Goal: Task Accomplishment & Management: Manage account settings

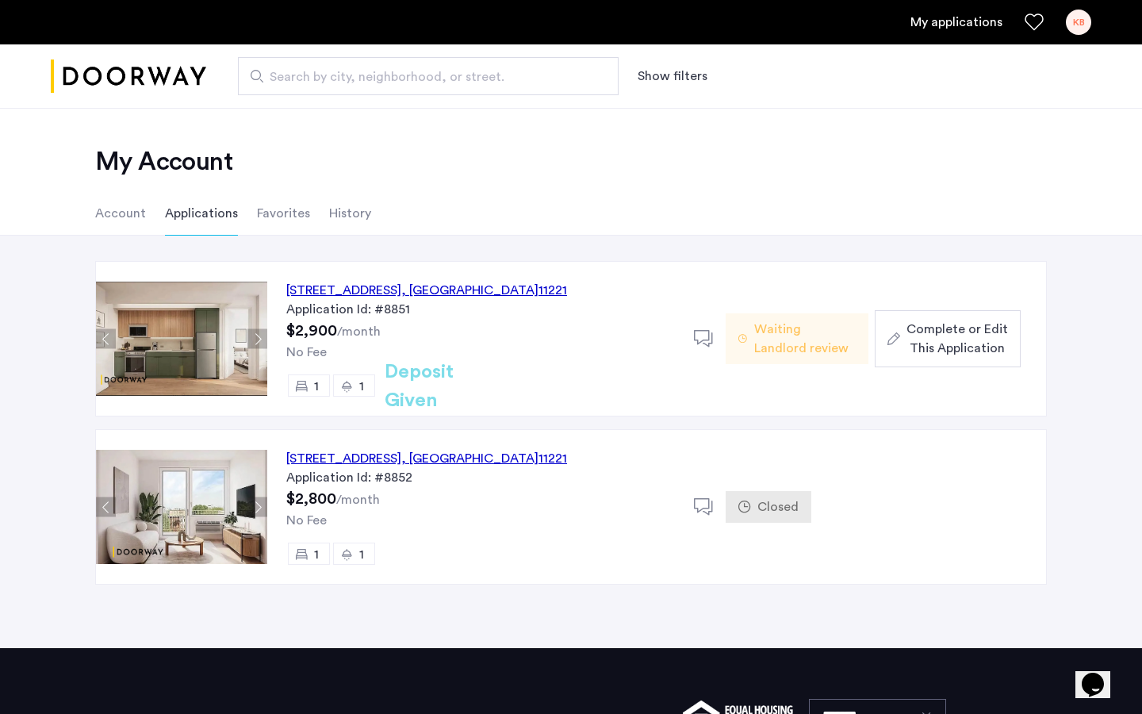
click at [594, 209] on ul "Account Applications Favorites History" at bounding box center [570, 213] width 999 height 44
click at [1080, 25] on div "KB" at bounding box center [1078, 22] width 25 height 25
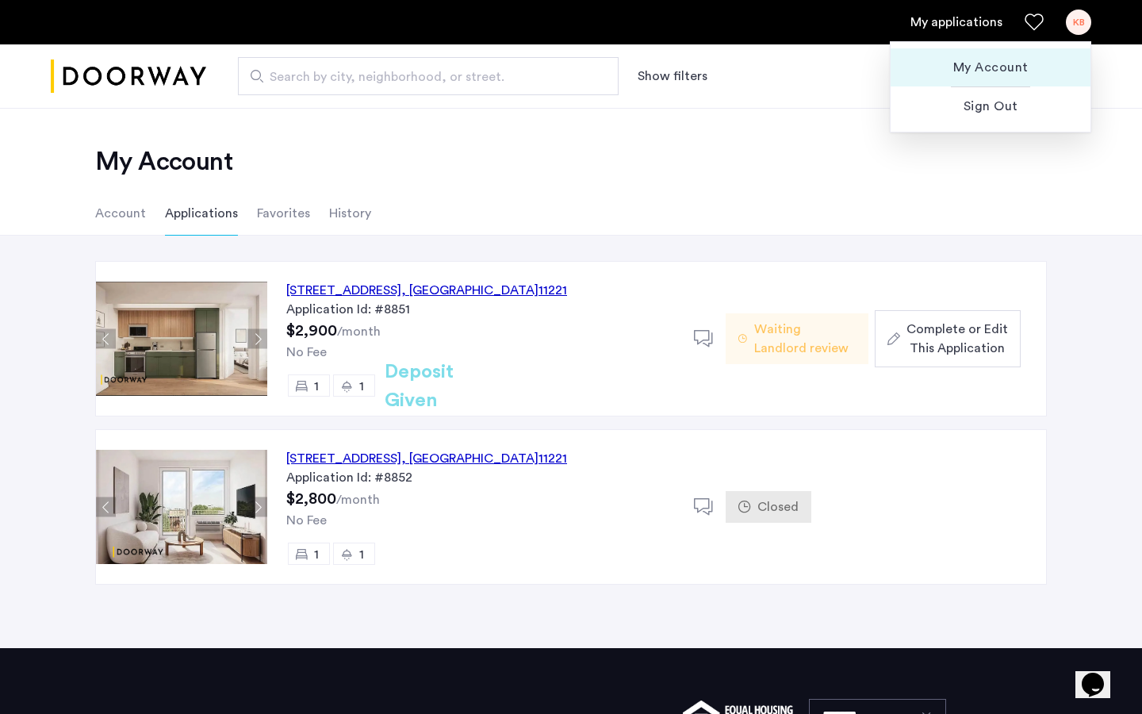
click at [1013, 63] on span "My Account" at bounding box center [991, 67] width 175 height 19
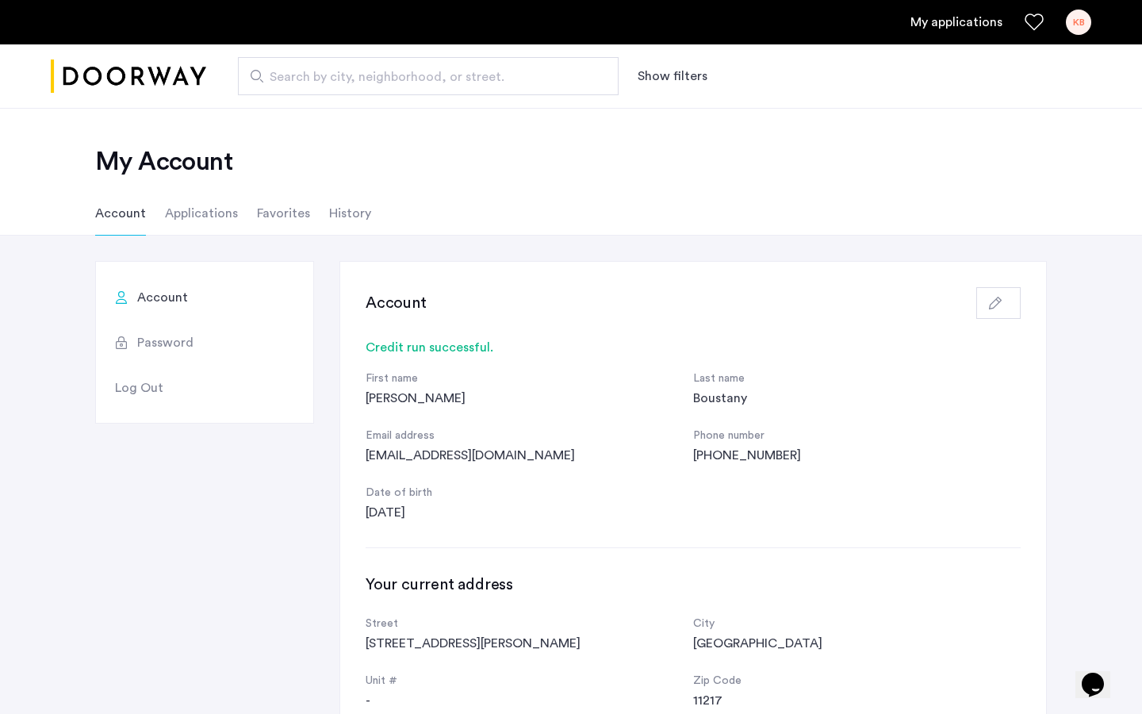
scroll to position [1, 0]
click at [175, 213] on li "Applications" at bounding box center [201, 212] width 73 height 44
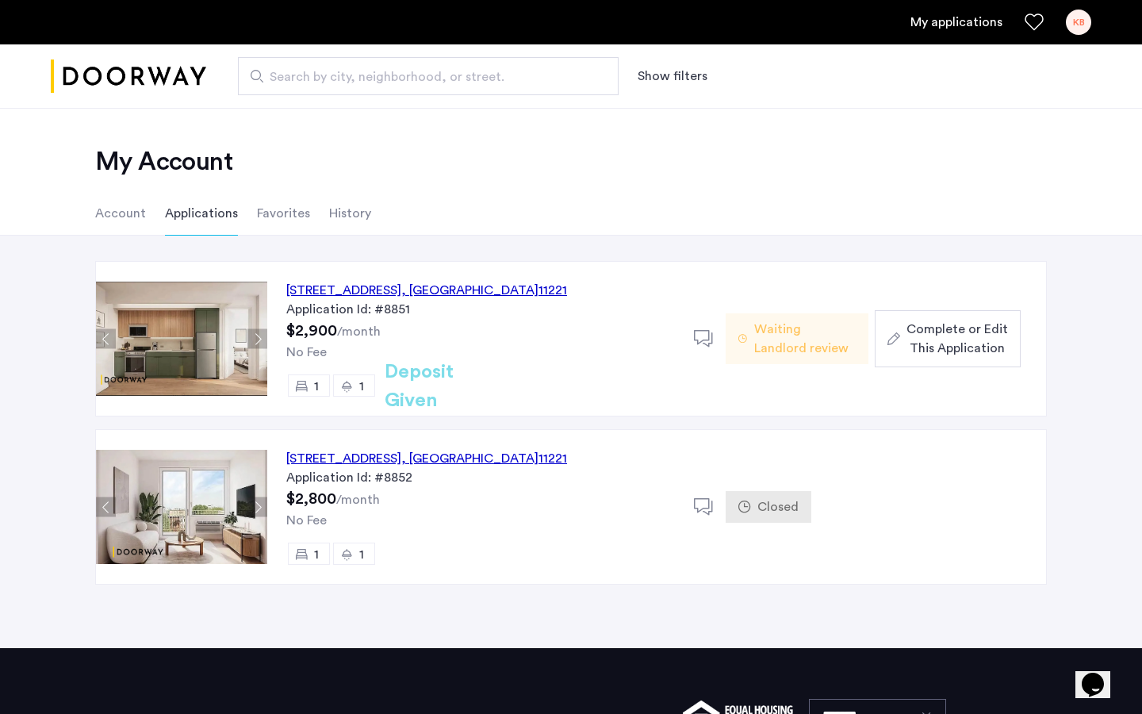
click at [275, 217] on li "Favorites" at bounding box center [283, 213] width 53 height 44
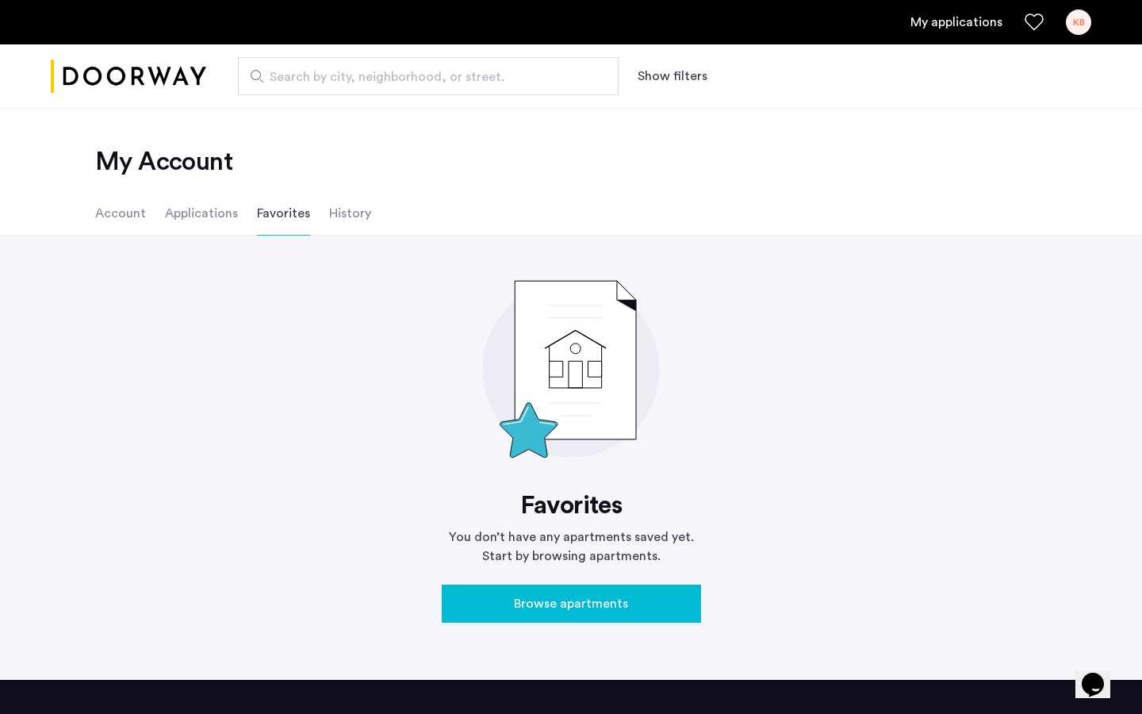
click at [347, 205] on li "History" at bounding box center [350, 213] width 42 height 44
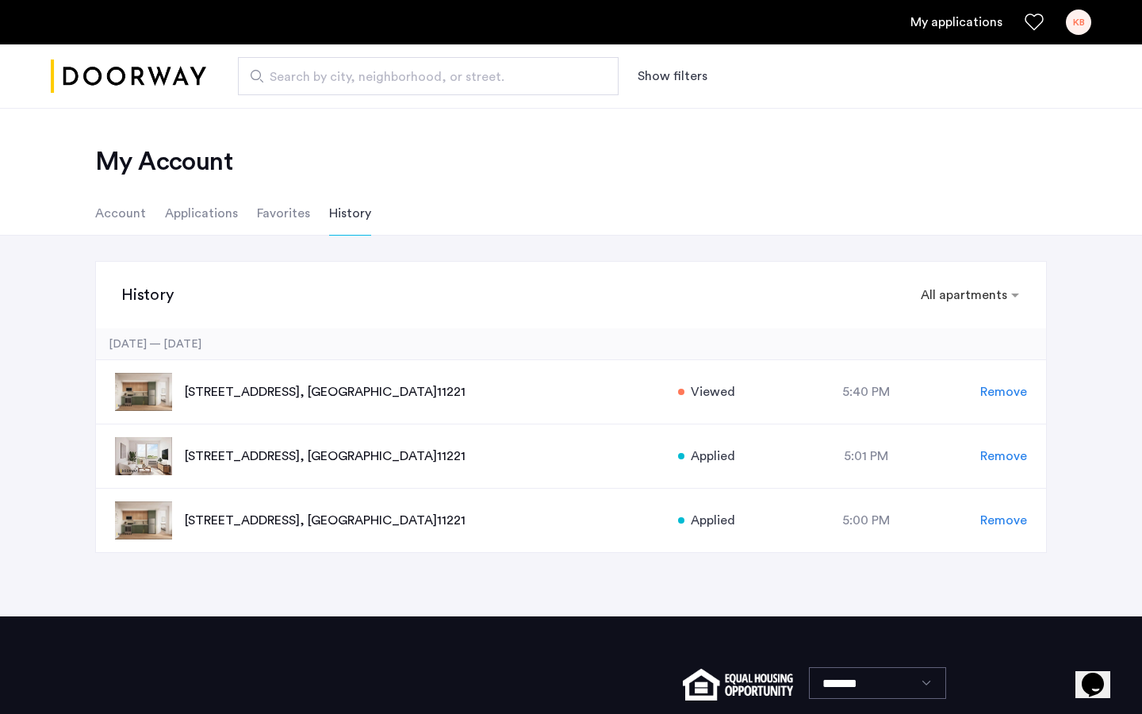
click at [132, 215] on li "Account" at bounding box center [120, 213] width 51 height 44
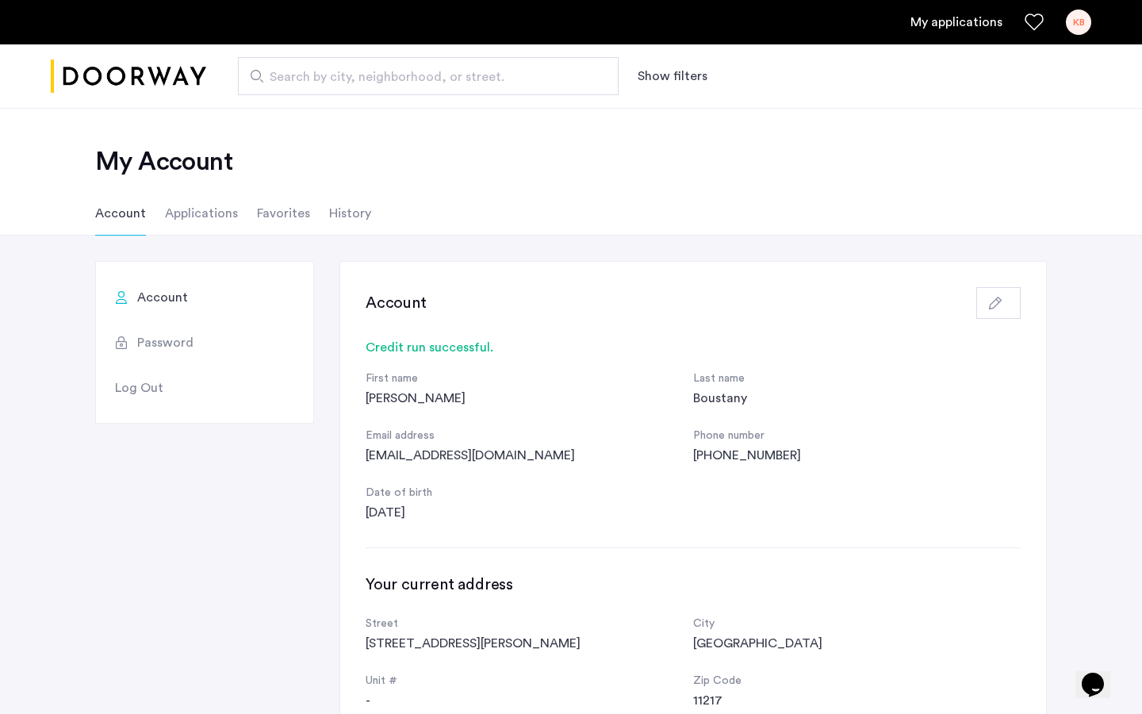
click at [210, 219] on li "Applications" at bounding box center [201, 213] width 73 height 44
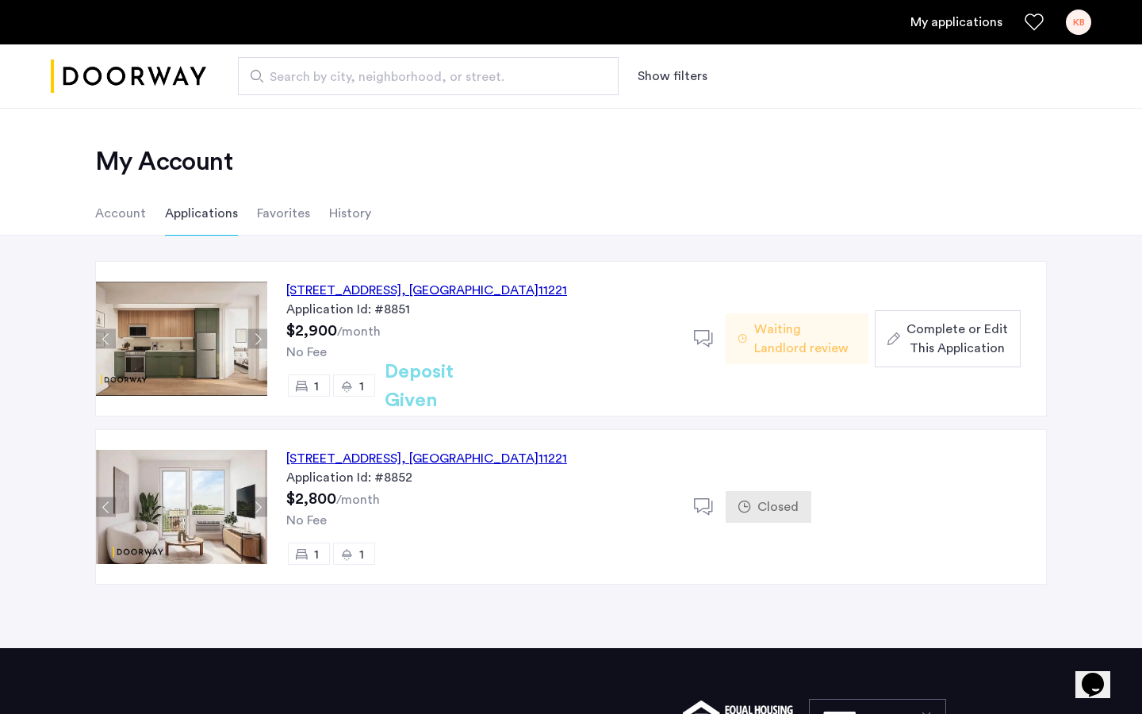
click at [782, 507] on span "Closed" at bounding box center [778, 506] width 41 height 19
